Goal: Information Seeking & Learning: Learn about a topic

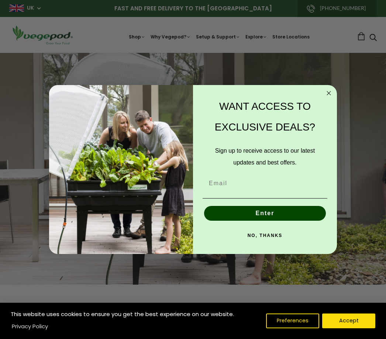
click at [331, 98] on icon "Close dialog" at bounding box center [329, 93] width 9 height 9
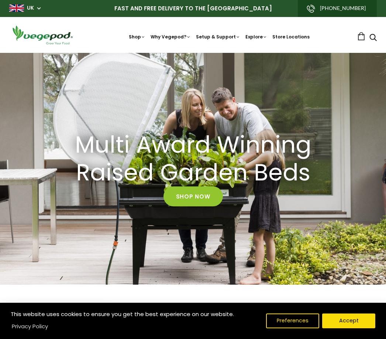
scroll to position [0, 121]
click at [193, 53] on span "Vegepod Bundles" at bounding box center [193, 53] width 0 height 0
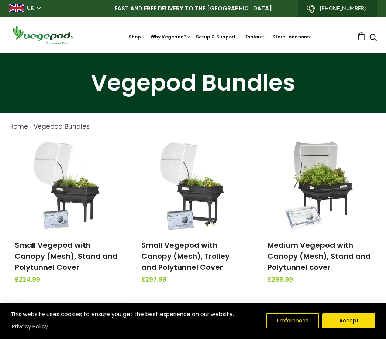
click at [193, 53] on span "Vegepods" at bounding box center [193, 53] width 0 height 0
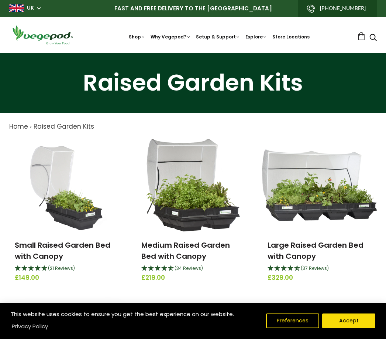
click at [178, 35] on link "Why Vegepod?" at bounding box center [171, 37] width 40 height 6
click at [205, 69] on link "Vegepod Features" at bounding box center [235, 68] width 174 height 19
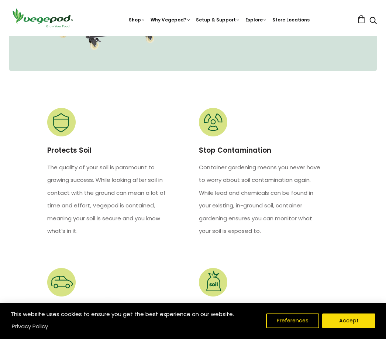
scroll to position [801, 0]
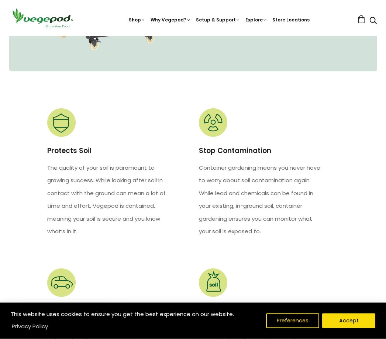
click at [343, 328] on button "Accept" at bounding box center [349, 320] width 53 height 15
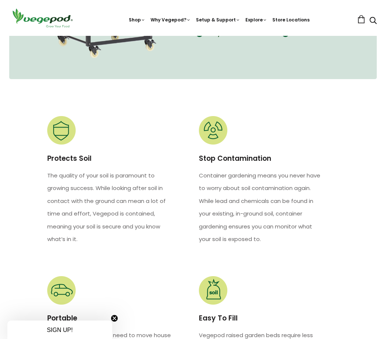
scroll to position [786, 0]
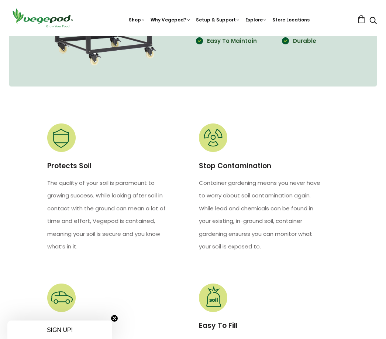
click at [374, 24] on icon "Search" at bounding box center [373, 20] width 7 height 9
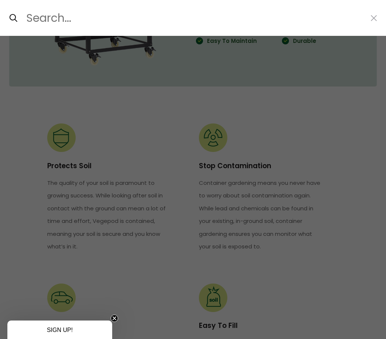
click at [70, 23] on input "Search..." at bounding box center [194, 18] width 338 height 18
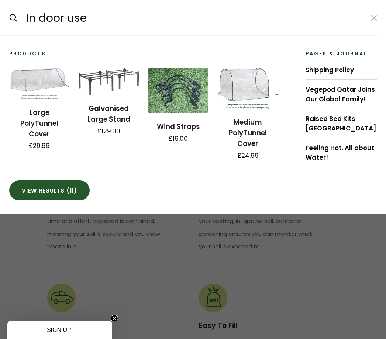
click at [9, 18] on input "submit" at bounding box center [9, 18] width 0 height 0
type input "In door use*"
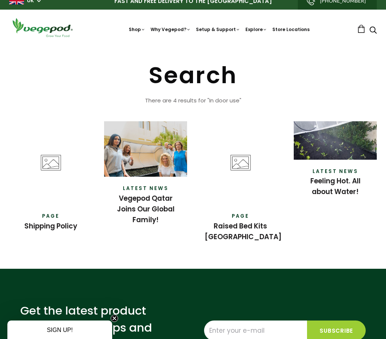
scroll to position [8, 0]
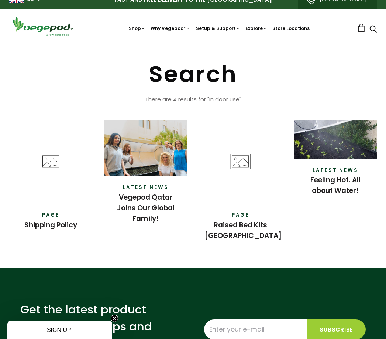
click at [335, 181] on link "Feeling Hot. All about Water!" at bounding box center [336, 185] width 50 height 21
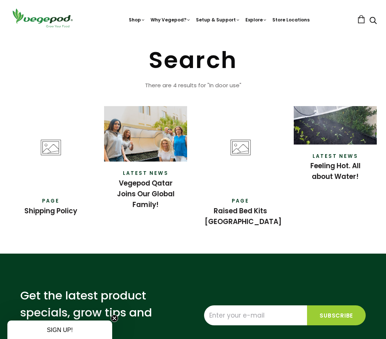
scroll to position [0, 0]
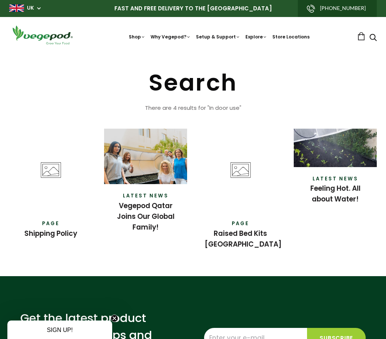
click at [250, 162] on link "Why a Vegepod is your PolyTunnel" at bounding box center [235, 162] width 174 height 19
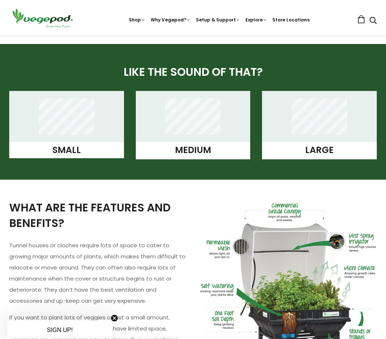
scroll to position [549, 0]
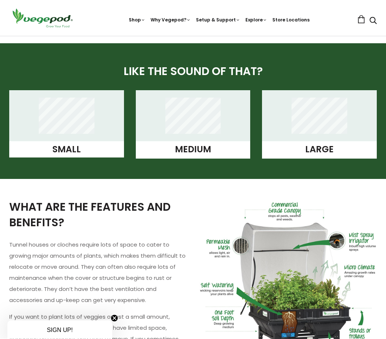
click at [86, 145] on h3 "Small" at bounding box center [67, 149] width 104 height 9
click at [82, 140] on figure at bounding box center [66, 116] width 115 height 51
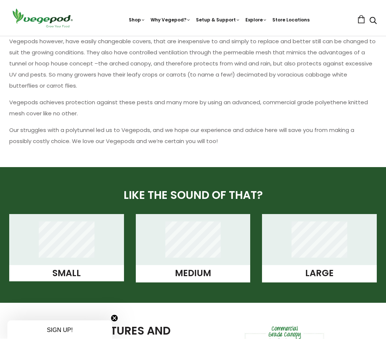
scroll to position [440, 0]
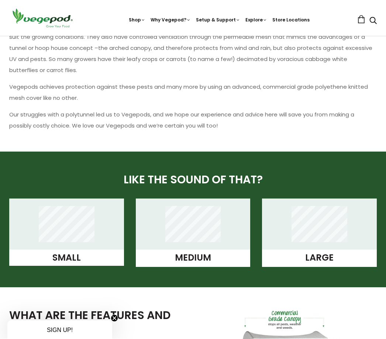
click at [140, 230] on figure at bounding box center [193, 224] width 115 height 51
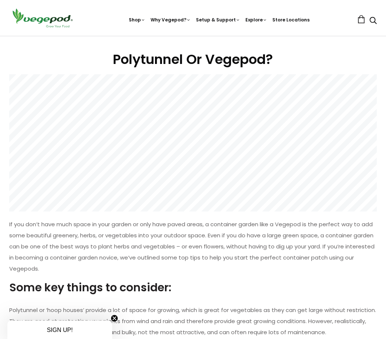
scroll to position [0, 0]
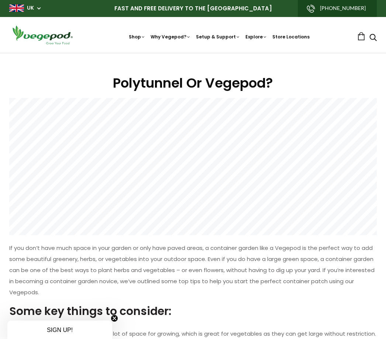
click at [219, 86] on link "Kitchen Garden Features" at bounding box center [235, 87] width 174 height 19
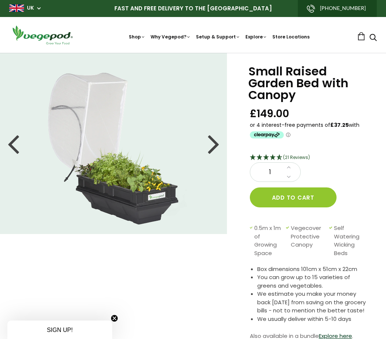
click at [212, 147] on div at bounding box center [214, 143] width 12 height 33
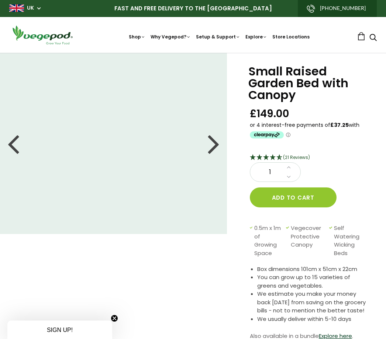
click at [217, 147] on div at bounding box center [214, 143] width 12 height 33
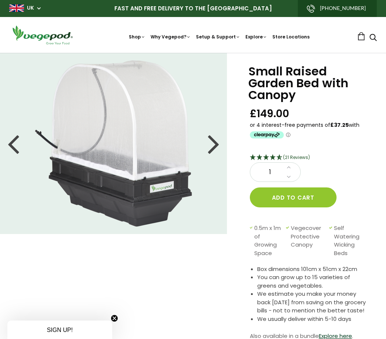
click at [225, 145] on li at bounding box center [113, 143] width 227 height 166
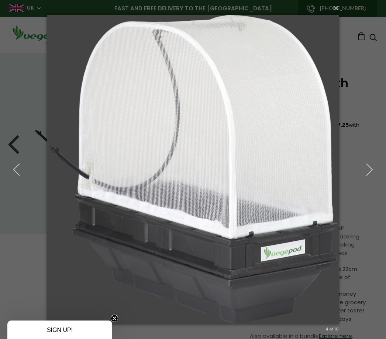
click at [204, 225] on img at bounding box center [193, 169] width 292 height 339
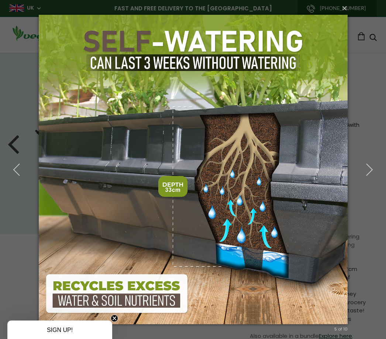
click at [218, 273] on img at bounding box center [193, 169] width 309 height 339
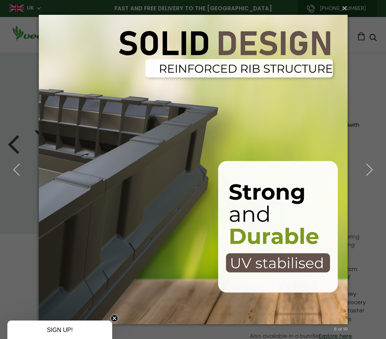
click at [216, 282] on img at bounding box center [193, 169] width 309 height 339
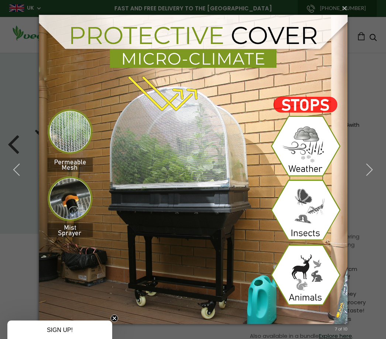
click at [193, 298] on img at bounding box center [193, 169] width 309 height 339
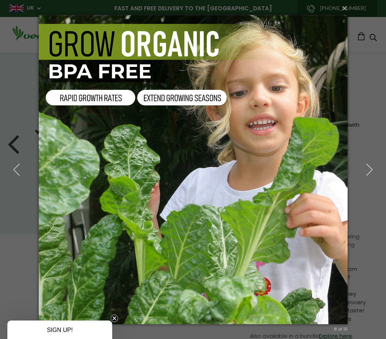
click at [371, 173] on icon "button" at bounding box center [369, 169] width 13 height 13
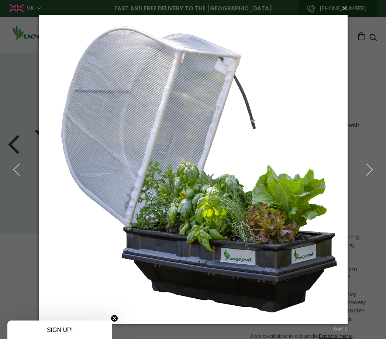
click at [369, 171] on icon "button" at bounding box center [369, 169] width 13 height 13
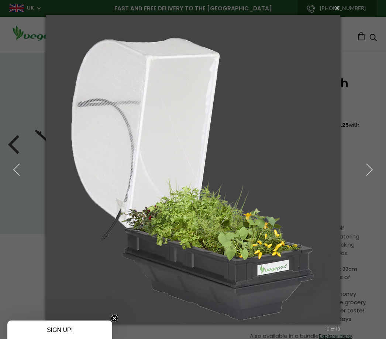
click at [370, 170] on icon "button" at bounding box center [369, 169] width 13 height 13
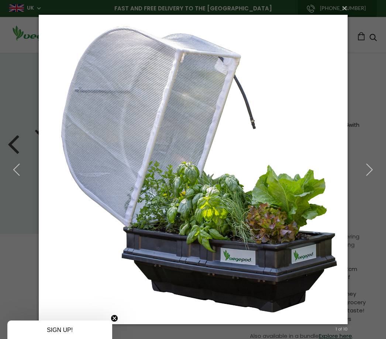
click at [367, 171] on icon "button" at bounding box center [369, 169] width 13 height 13
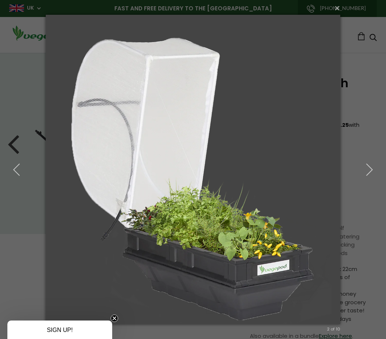
click at [369, 171] on icon "button" at bounding box center [369, 169] width 13 height 13
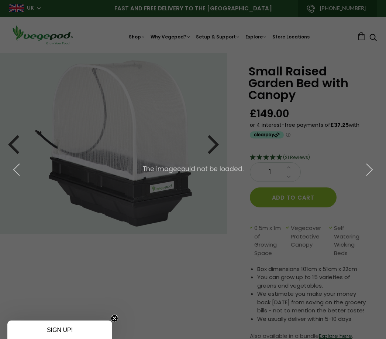
click at [376, 169] on icon "button" at bounding box center [369, 169] width 13 height 13
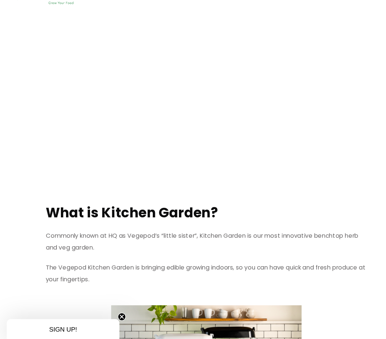
scroll to position [193, 0]
